Goal: Entertainment & Leisure: Consume media (video, audio)

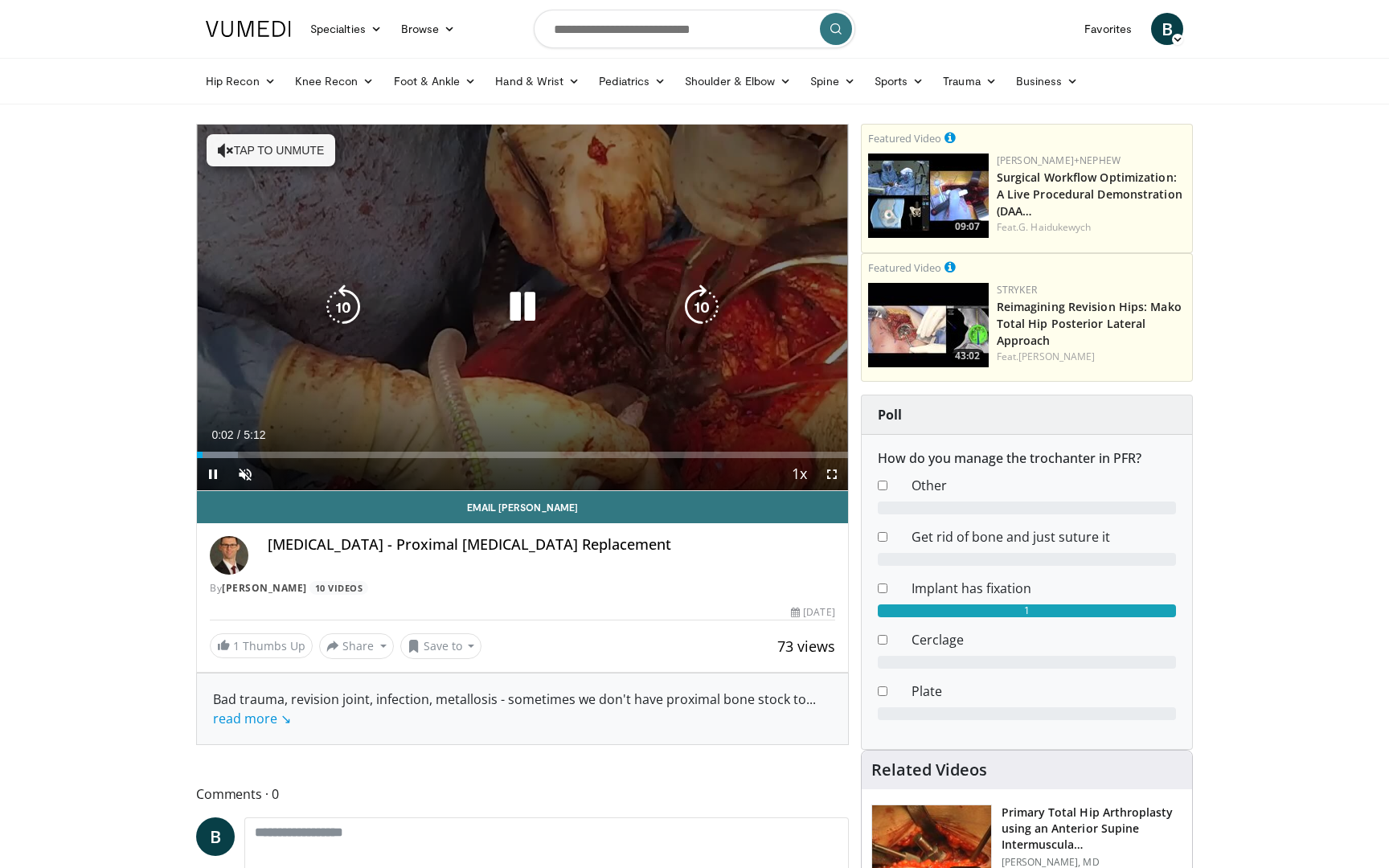
click at [279, 156] on button "Tap to unmute" at bounding box center [271, 150] width 129 height 32
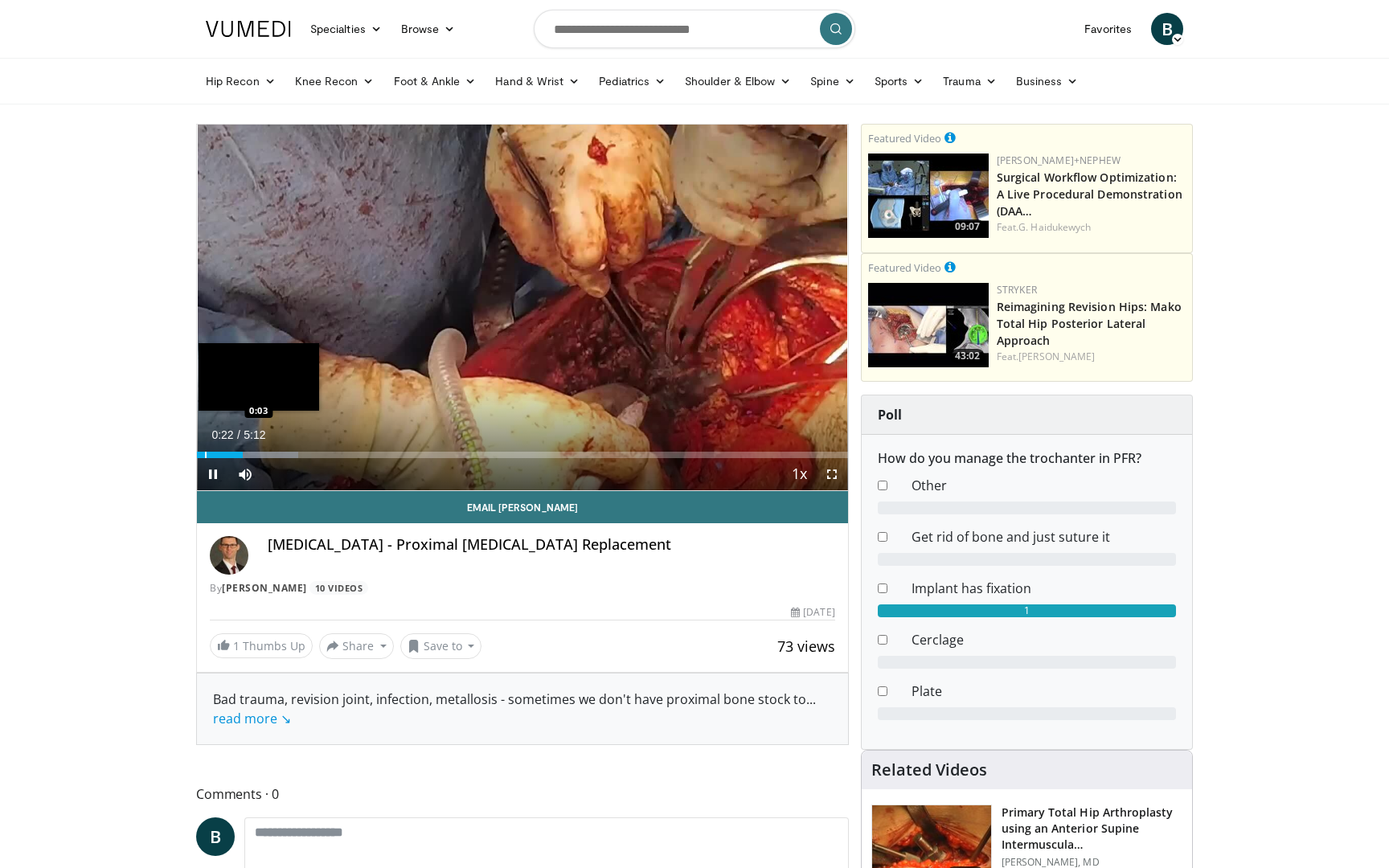
click at [205, 451] on div "Progress Bar" at bounding box center [206, 454] width 2 height 7
click at [834, 474] on span "Video Player" at bounding box center [832, 474] width 32 height 32
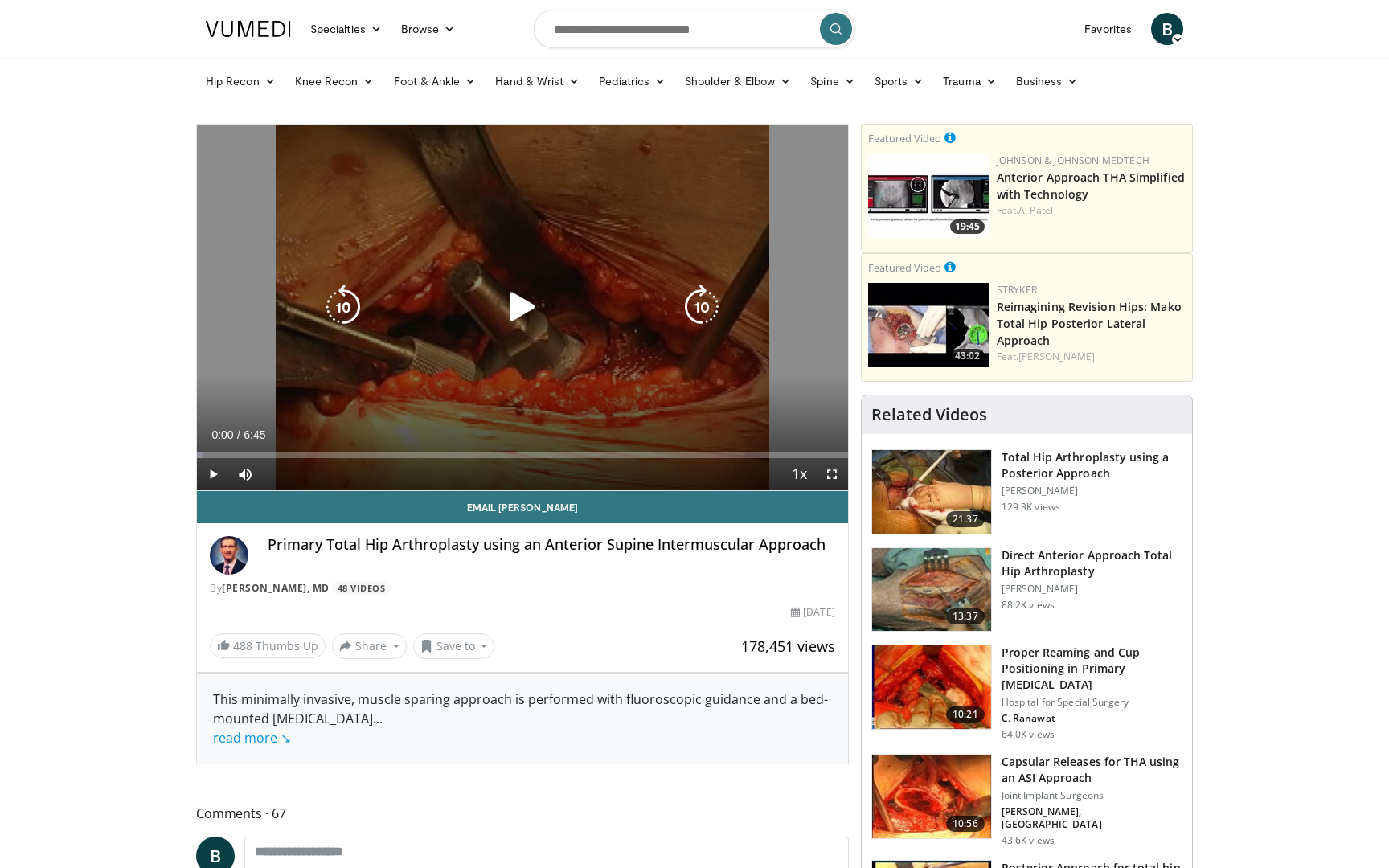
click at [515, 303] on icon "Video Player" at bounding box center [522, 307] width 45 height 45
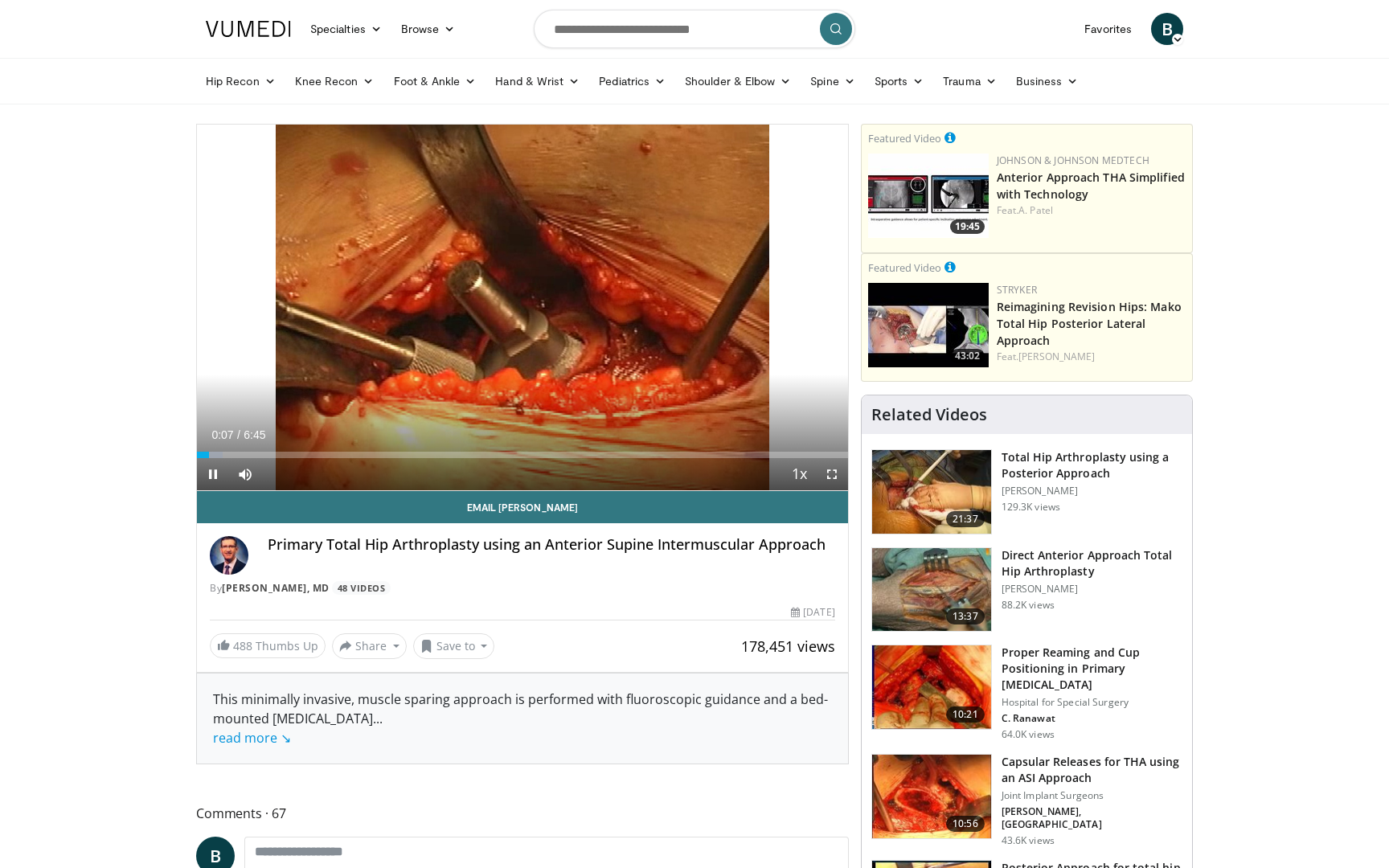
click at [829, 475] on span "Video Player" at bounding box center [832, 474] width 32 height 32
